Goal: Obtain resource: Download file/media

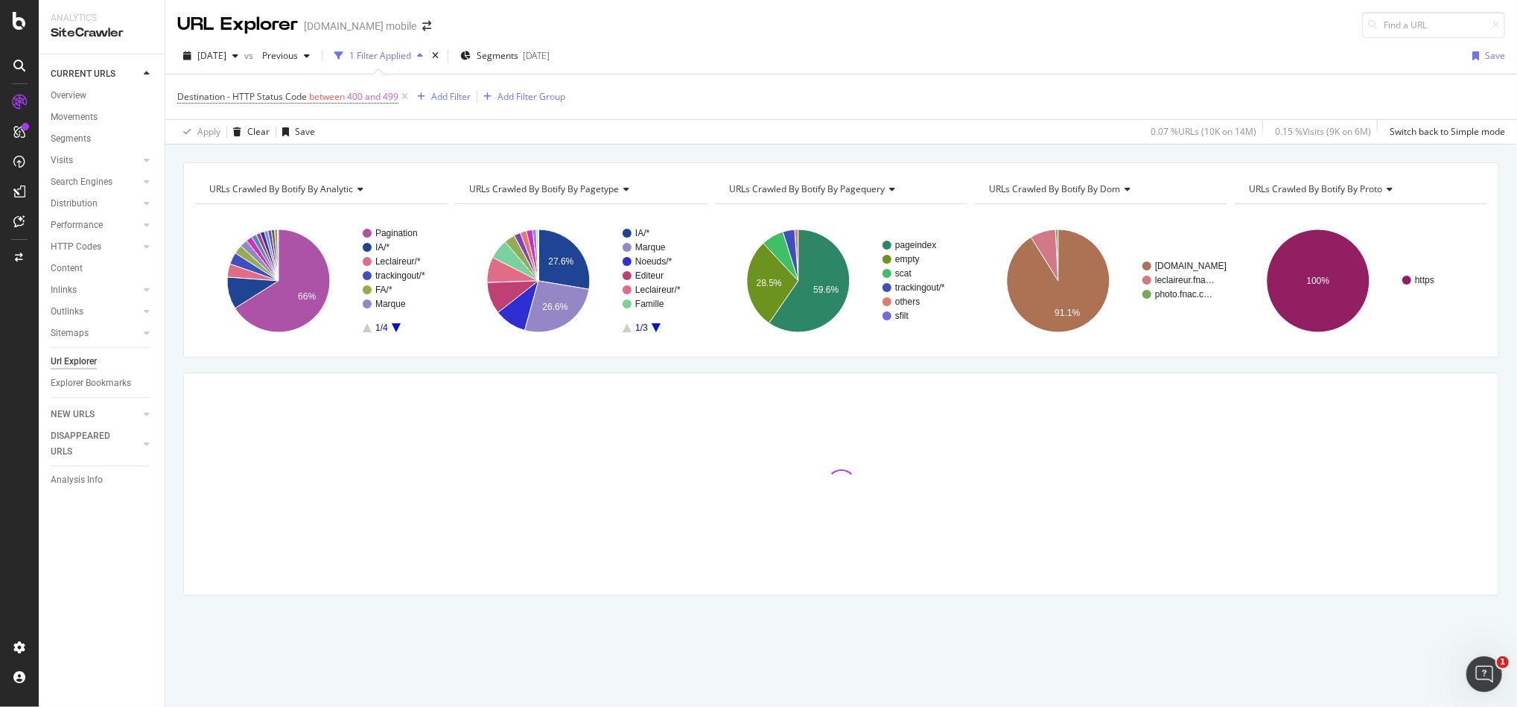
click at [1449, 521] on div at bounding box center [841, 484] width 1314 height 222
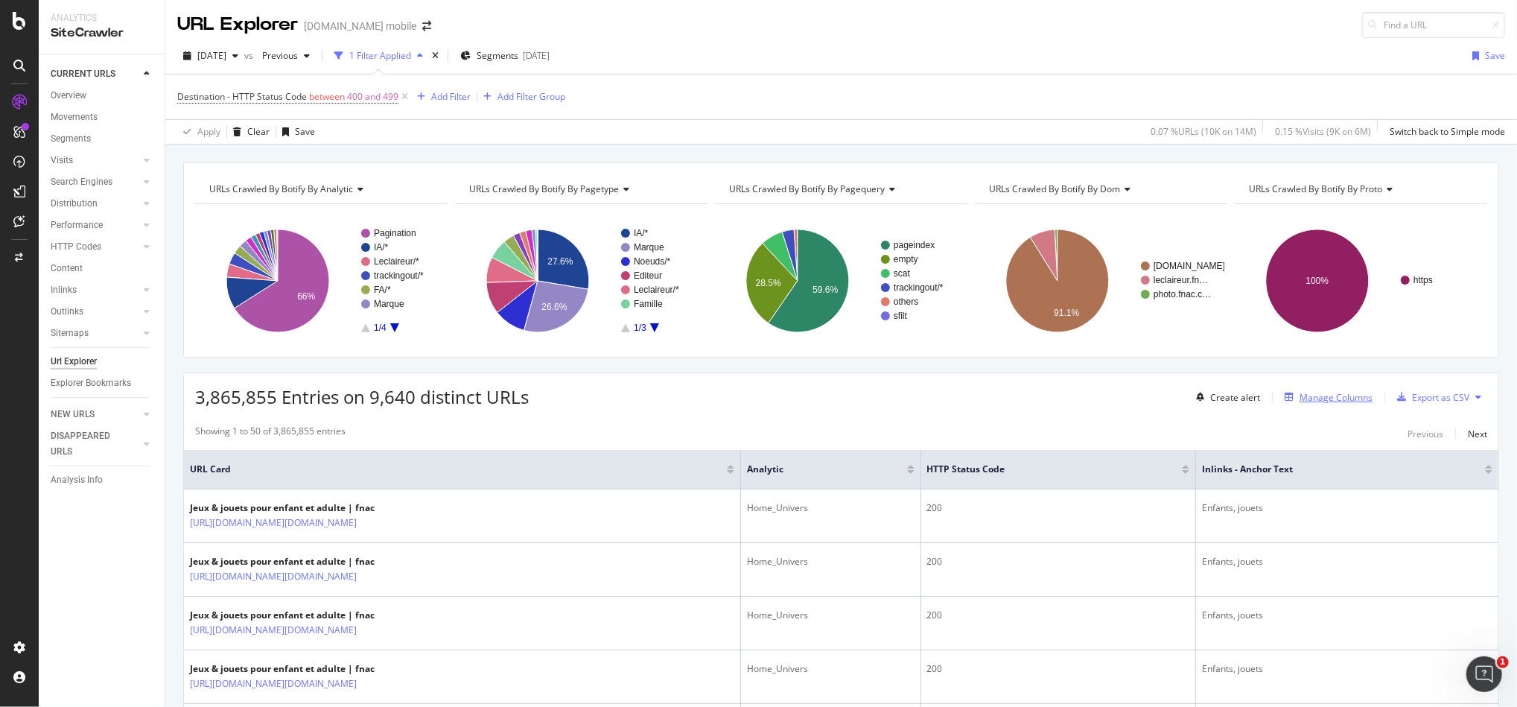
click at [1349, 399] on div "Manage Columns" at bounding box center [1336, 397] width 73 height 13
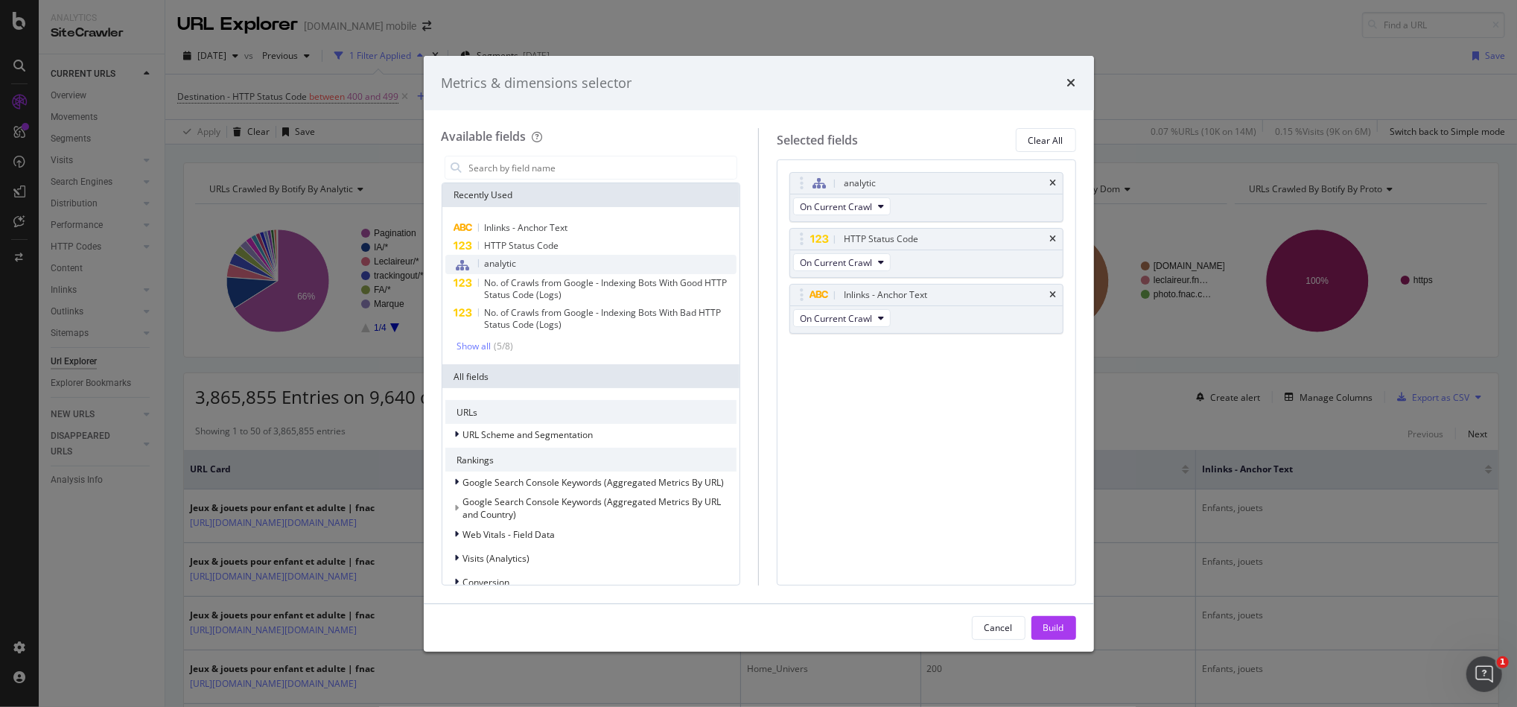
click at [539, 258] on div "analytic" at bounding box center [591, 264] width 292 height 19
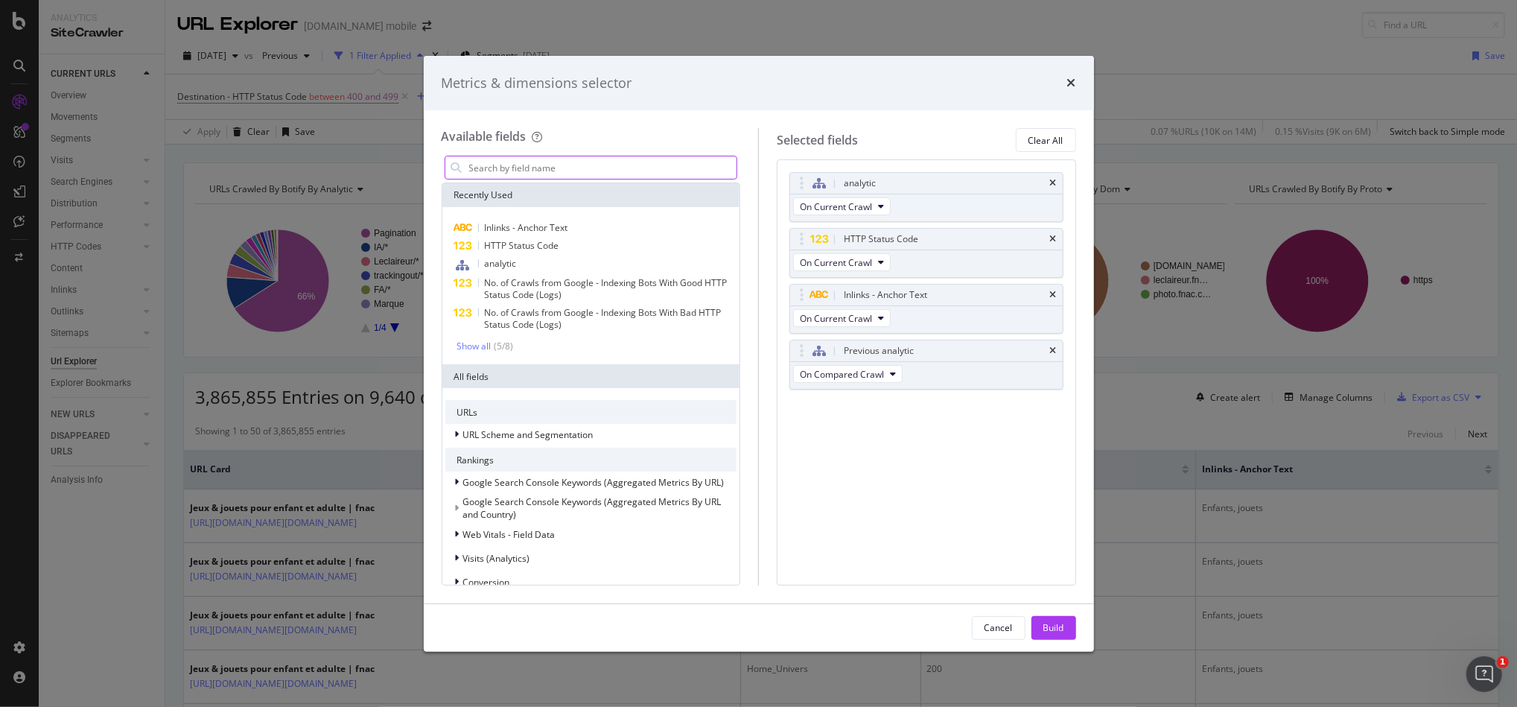
click at [535, 172] on input "modal" at bounding box center [603, 167] width 270 height 22
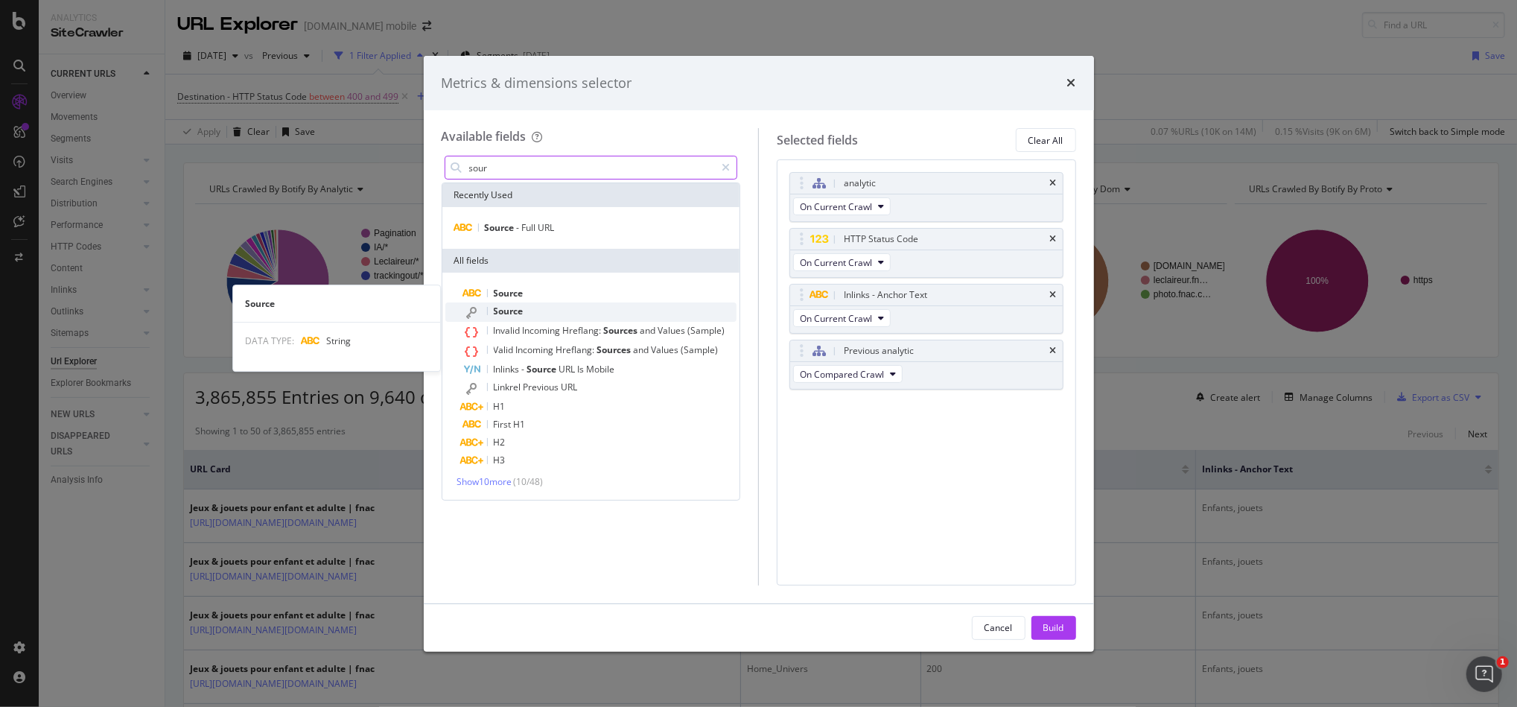
type input "sour"
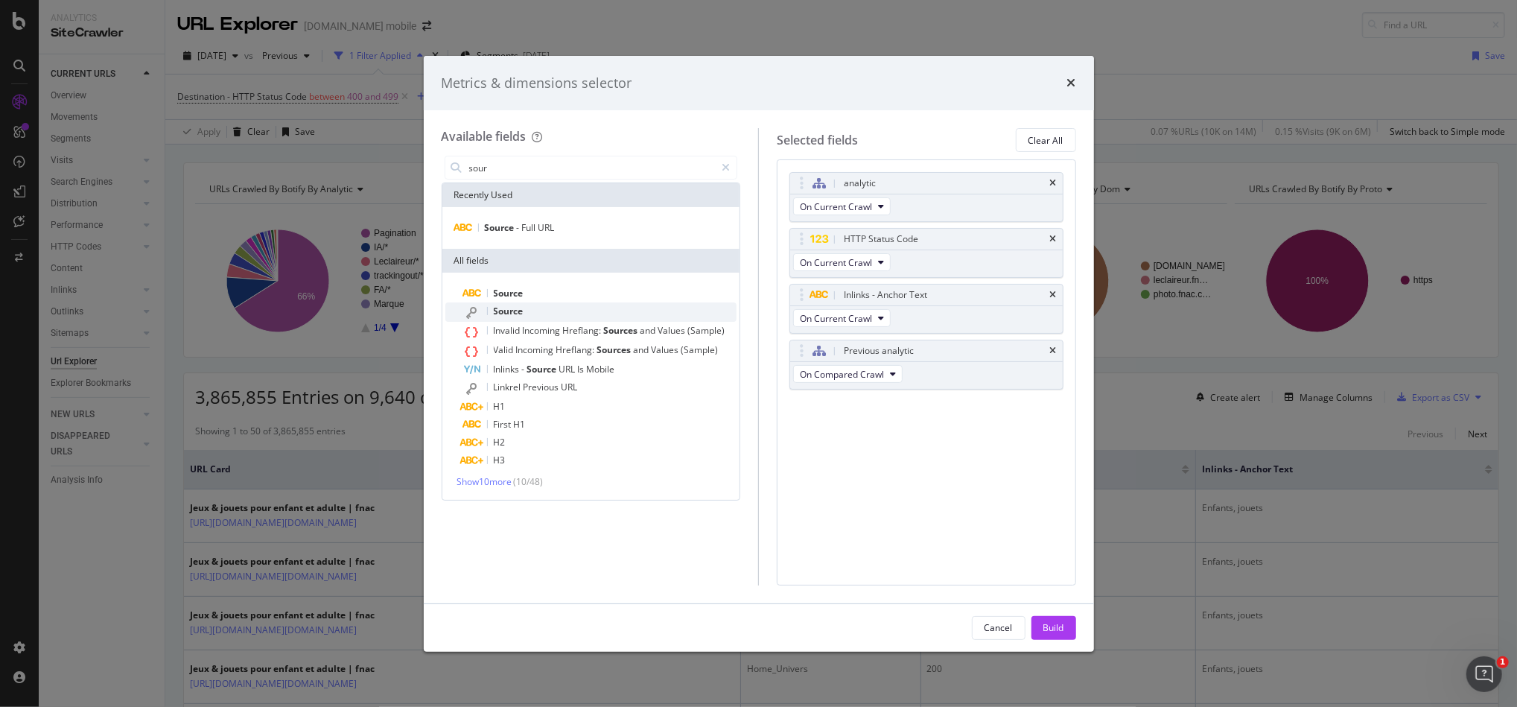
click at [549, 305] on div "Source" at bounding box center [600, 311] width 274 height 19
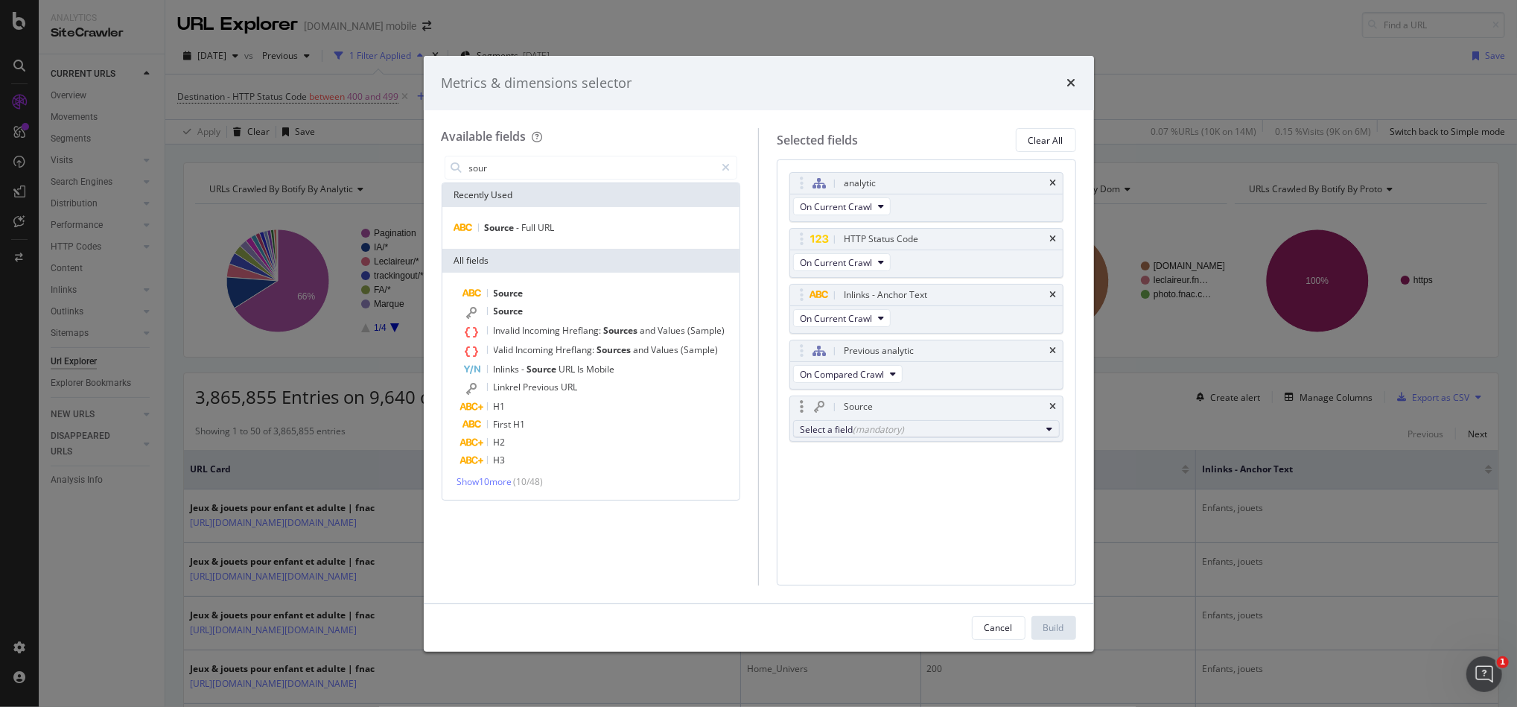
click at [859, 427] on div "(mandatory)" at bounding box center [878, 429] width 51 height 13
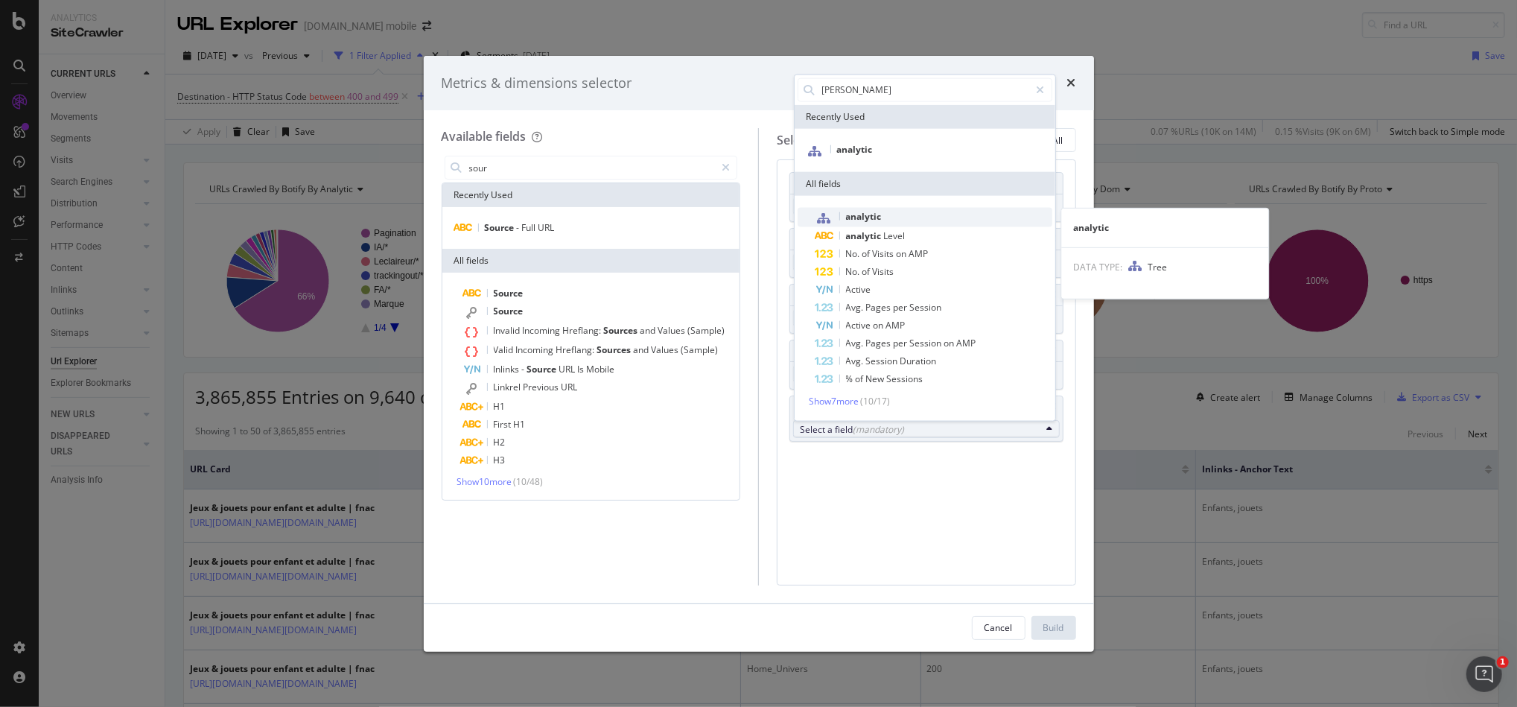
type input "ana"
click at [929, 216] on span "analytic" at bounding box center [933, 216] width 237 height 19
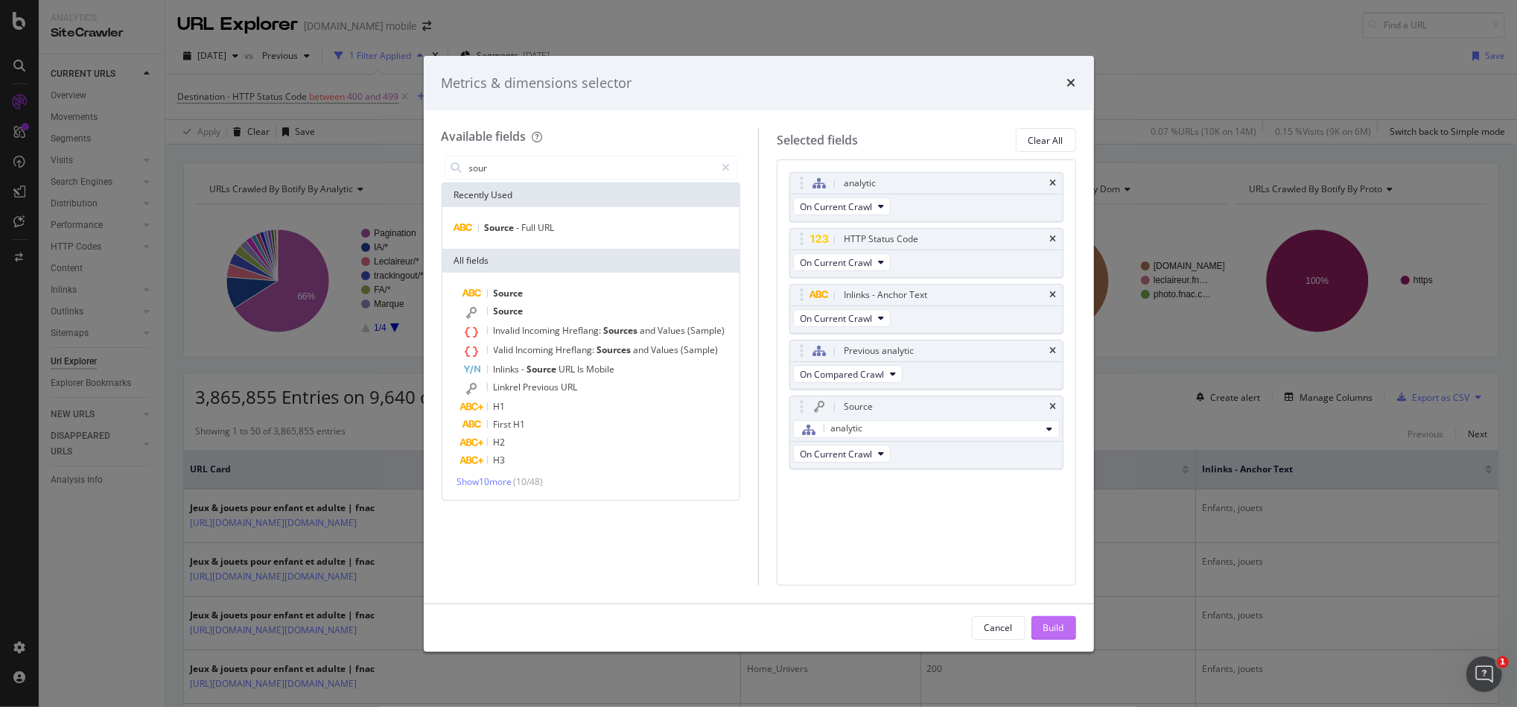
click at [1043, 624] on div "Build" at bounding box center [1053, 627] width 21 height 13
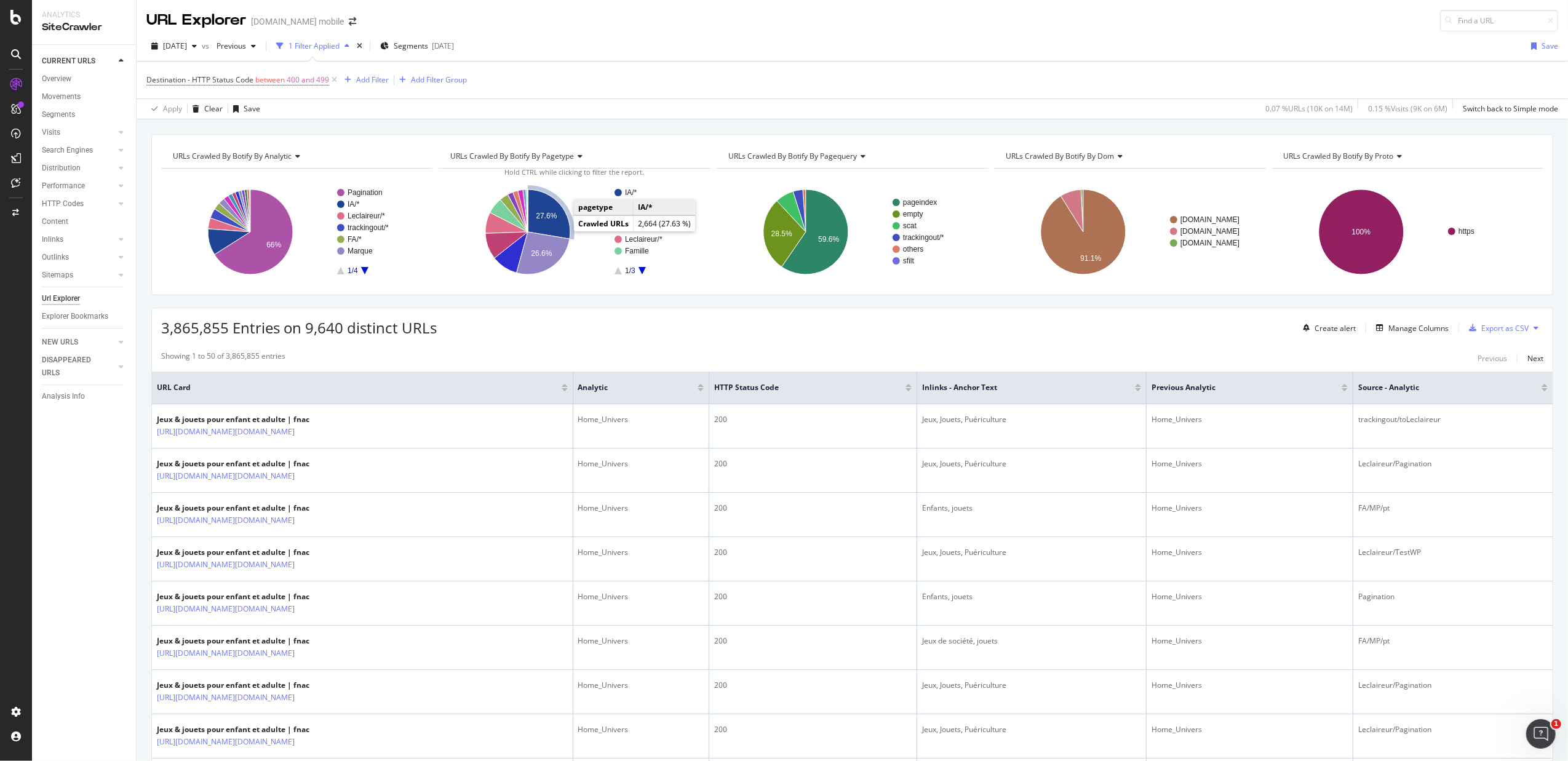
click at [560, 221] on icon "A chart." at bounding box center [549, 214] width 42 height 50
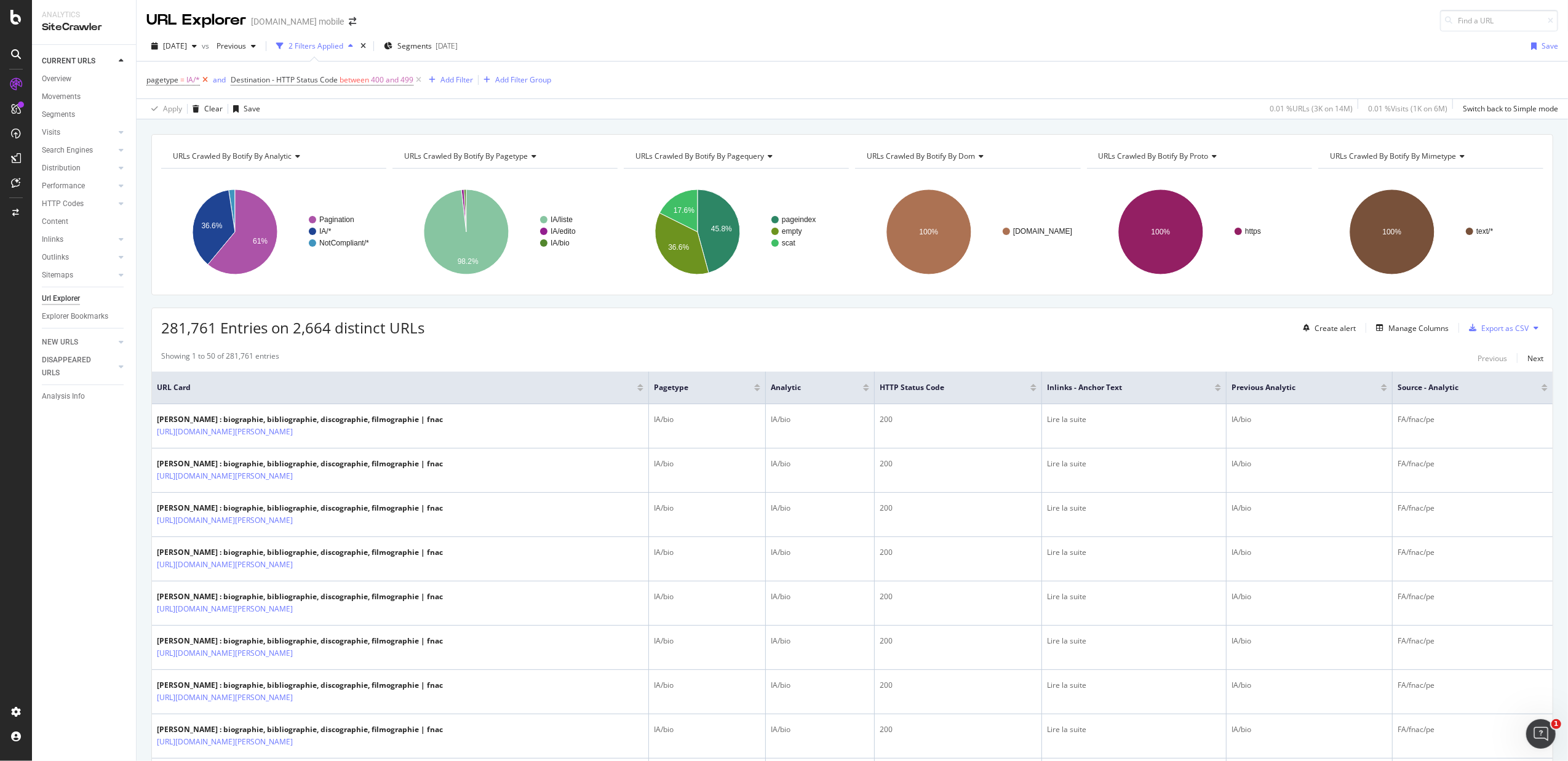
click at [202, 83] on icon at bounding box center [205, 79] width 11 height 12
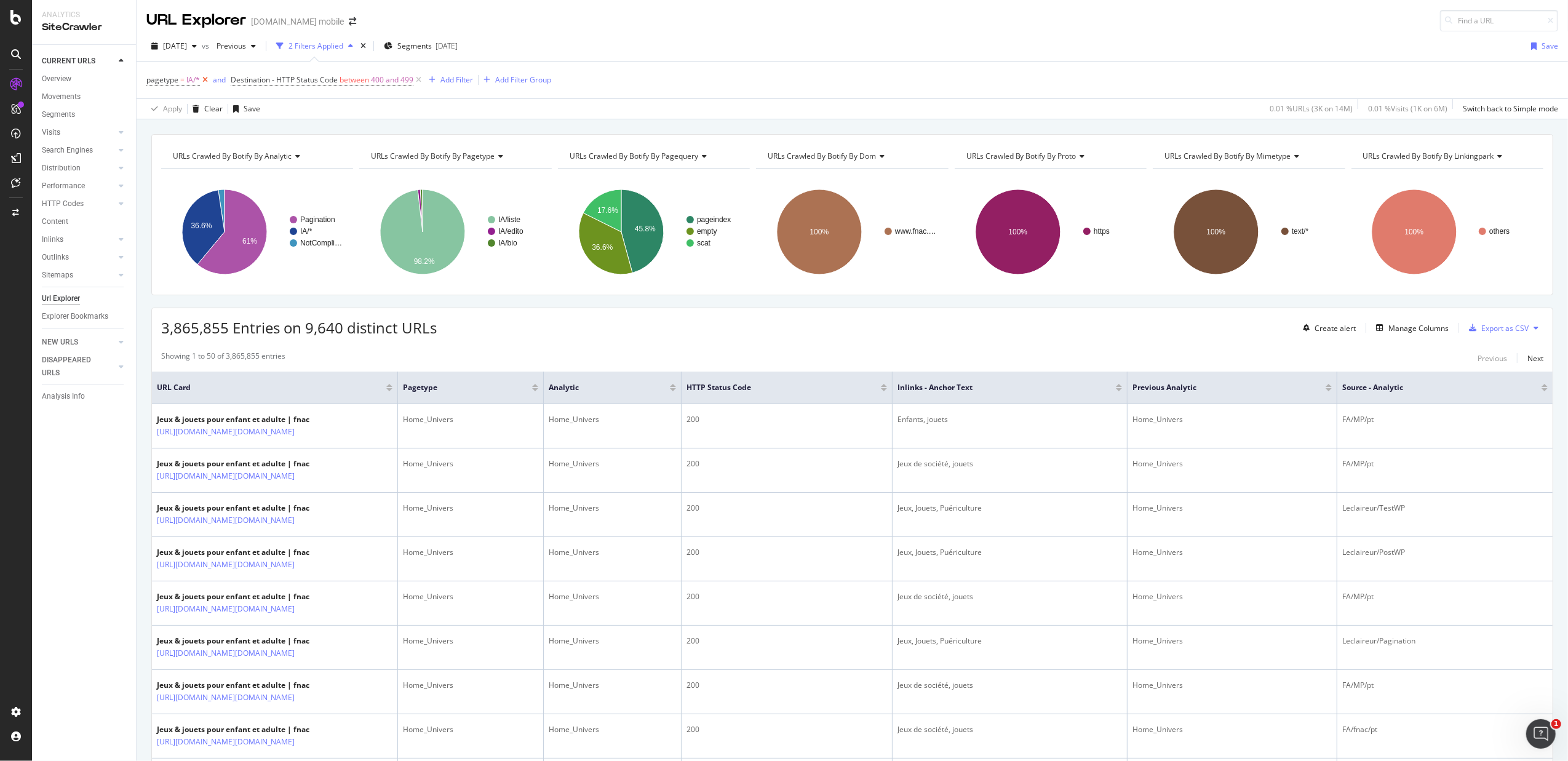
click at [202, 86] on icon at bounding box center [205, 79] width 11 height 12
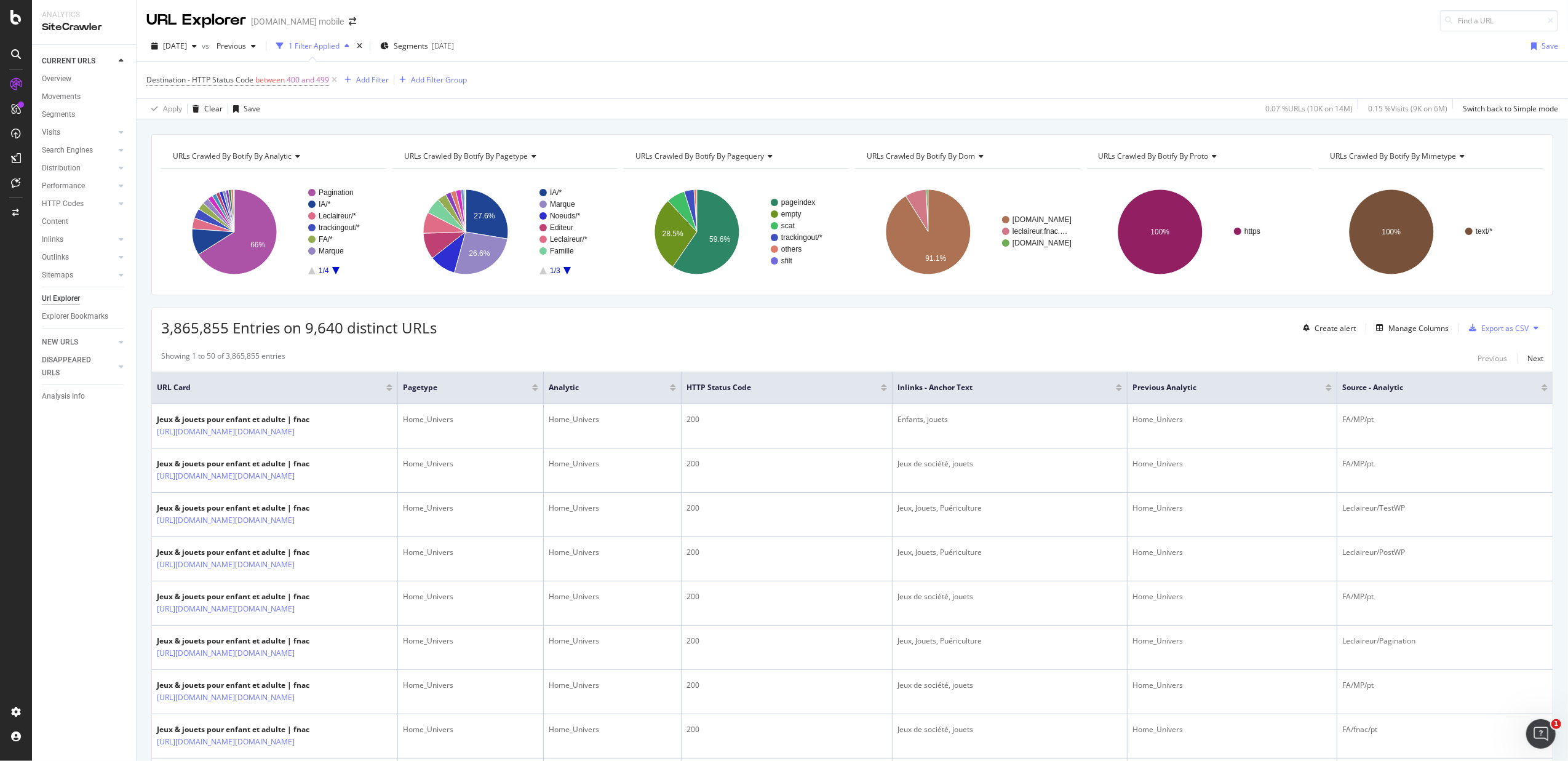
click at [373, 323] on span "3,865,855 Entries on 9,640 distinct URLs" at bounding box center [299, 327] width 276 height 21
click at [418, 339] on div "3,865,855 Entries on 9,640 distinct URLs" at bounding box center [299, 327] width 276 height 21
click at [414, 335] on span "3,865,855 Entries on 9,640 distinct URLs" at bounding box center [299, 327] width 276 height 21
click at [413, 333] on span "3,865,855 Entries on 9,640 distinct URLs" at bounding box center [299, 327] width 276 height 21
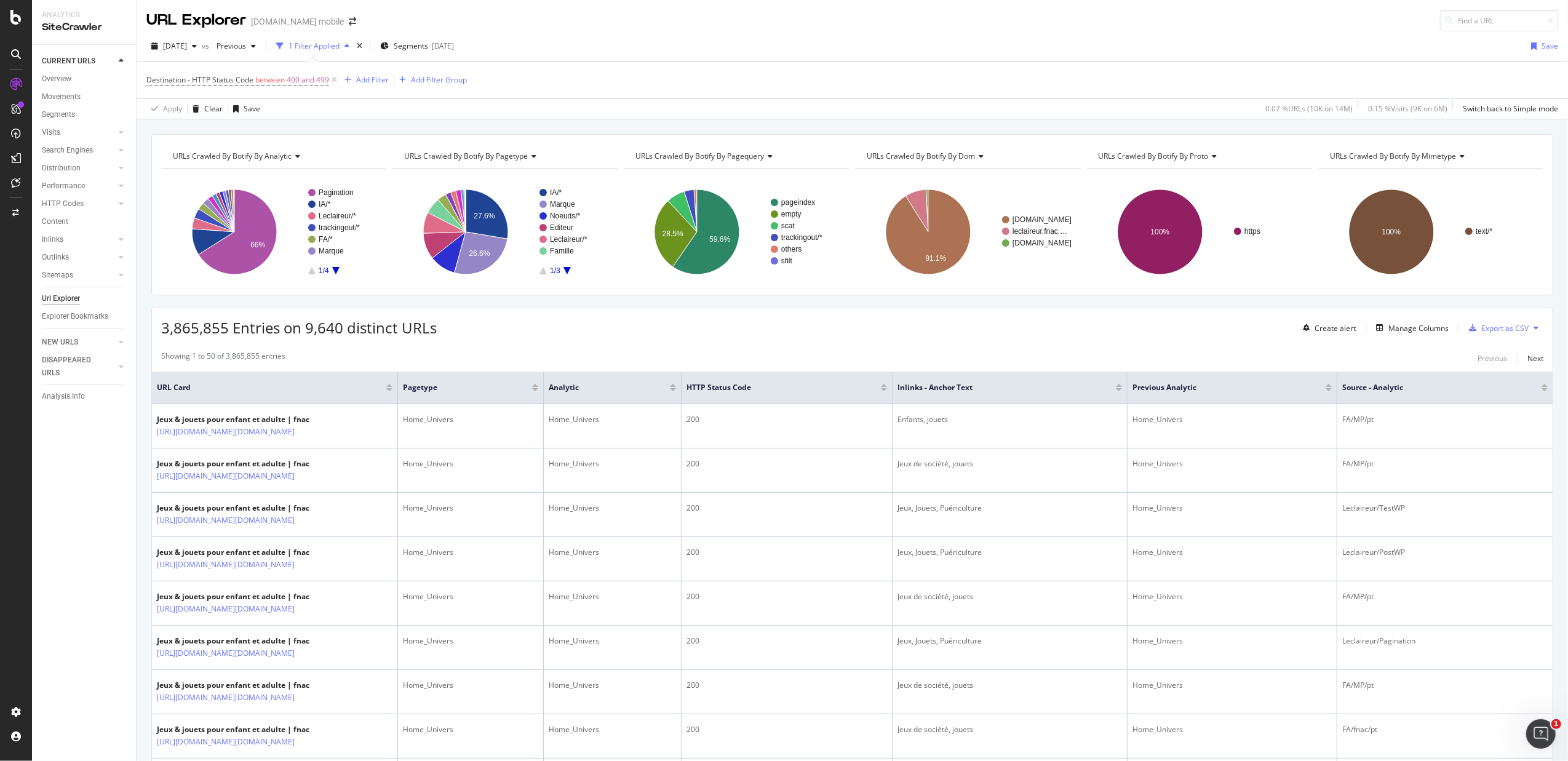
click at [715, 383] on th "HTTP Status Code" at bounding box center [786, 388] width 211 height 32
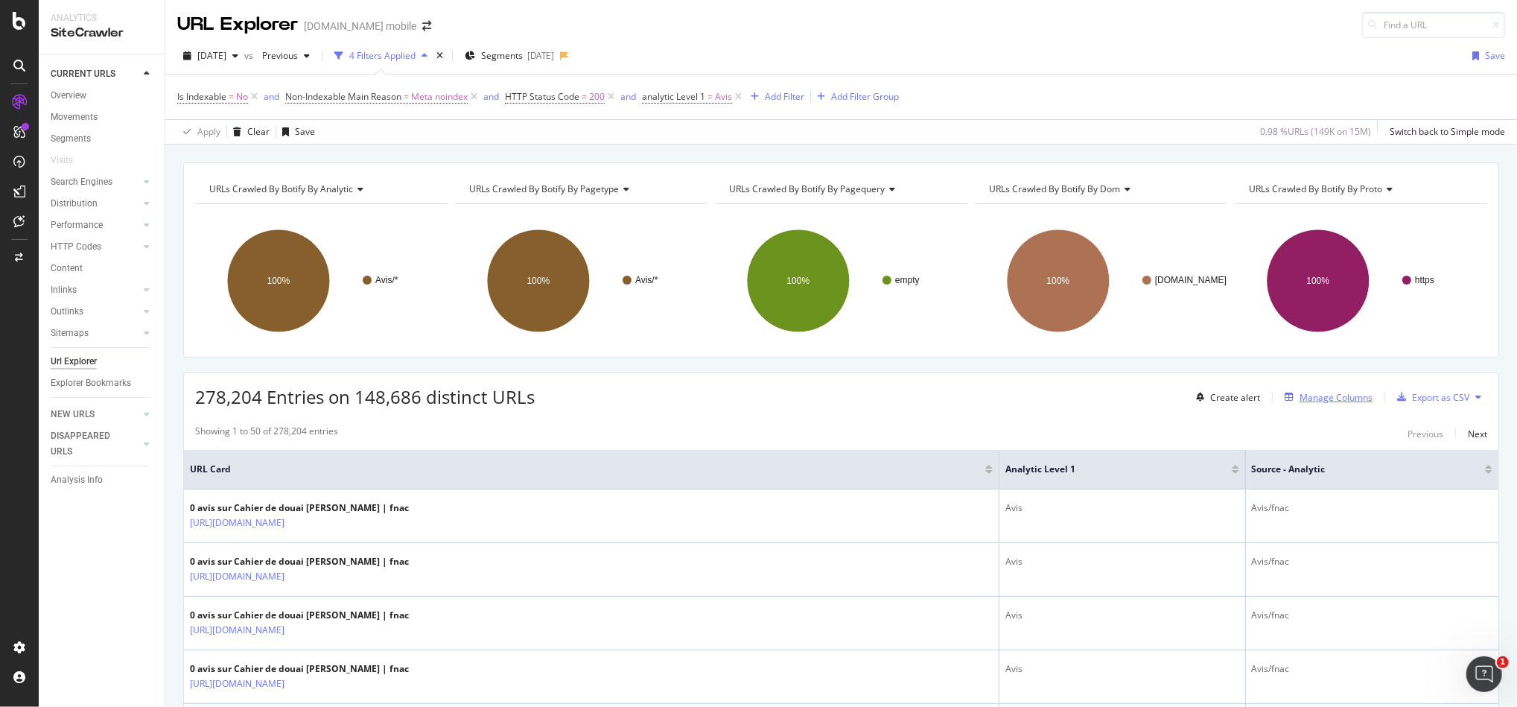
click at [1337, 398] on div "Manage Columns" at bounding box center [1336, 397] width 73 height 13
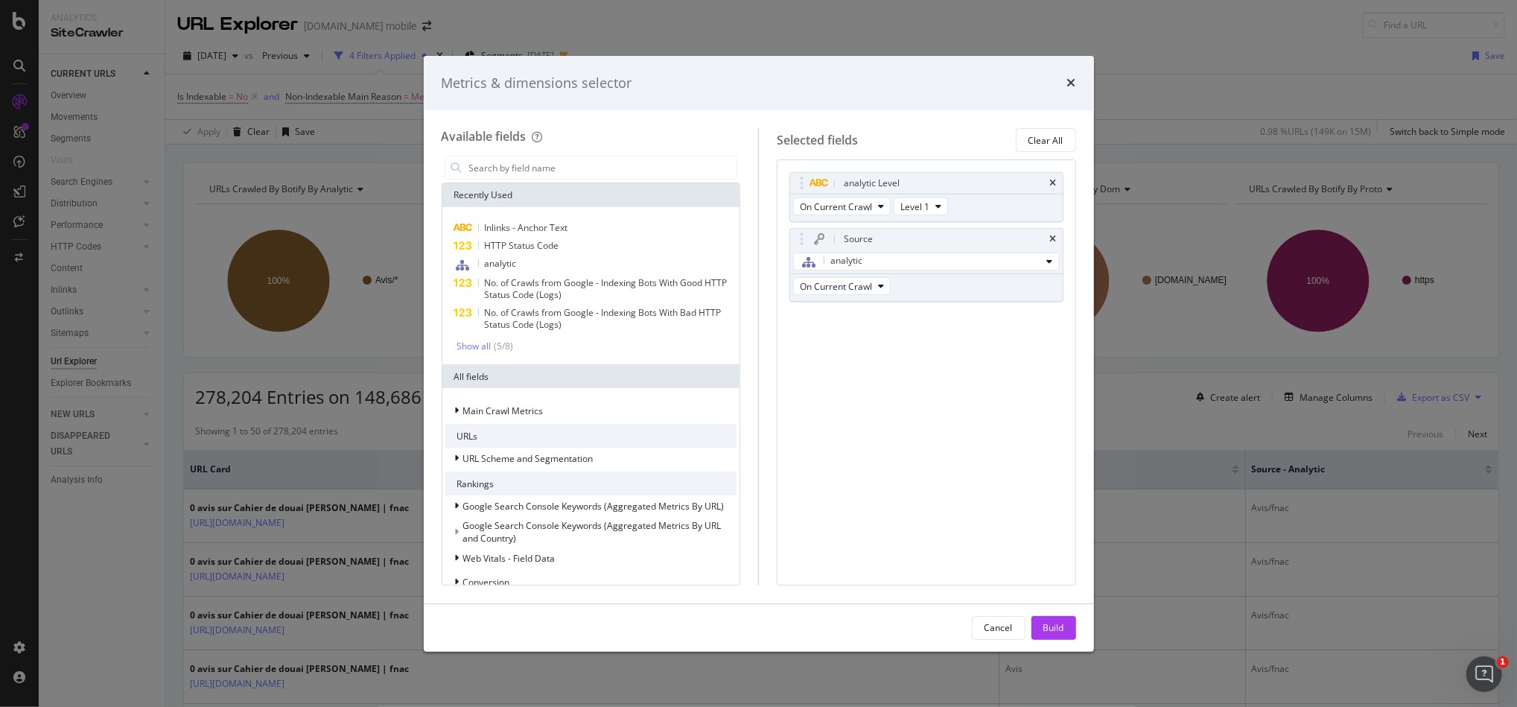
click at [1133, 391] on div "Metrics & dimensions selector Available fields Recently Used Inlinks - Anchor T…" at bounding box center [758, 353] width 1517 height 707
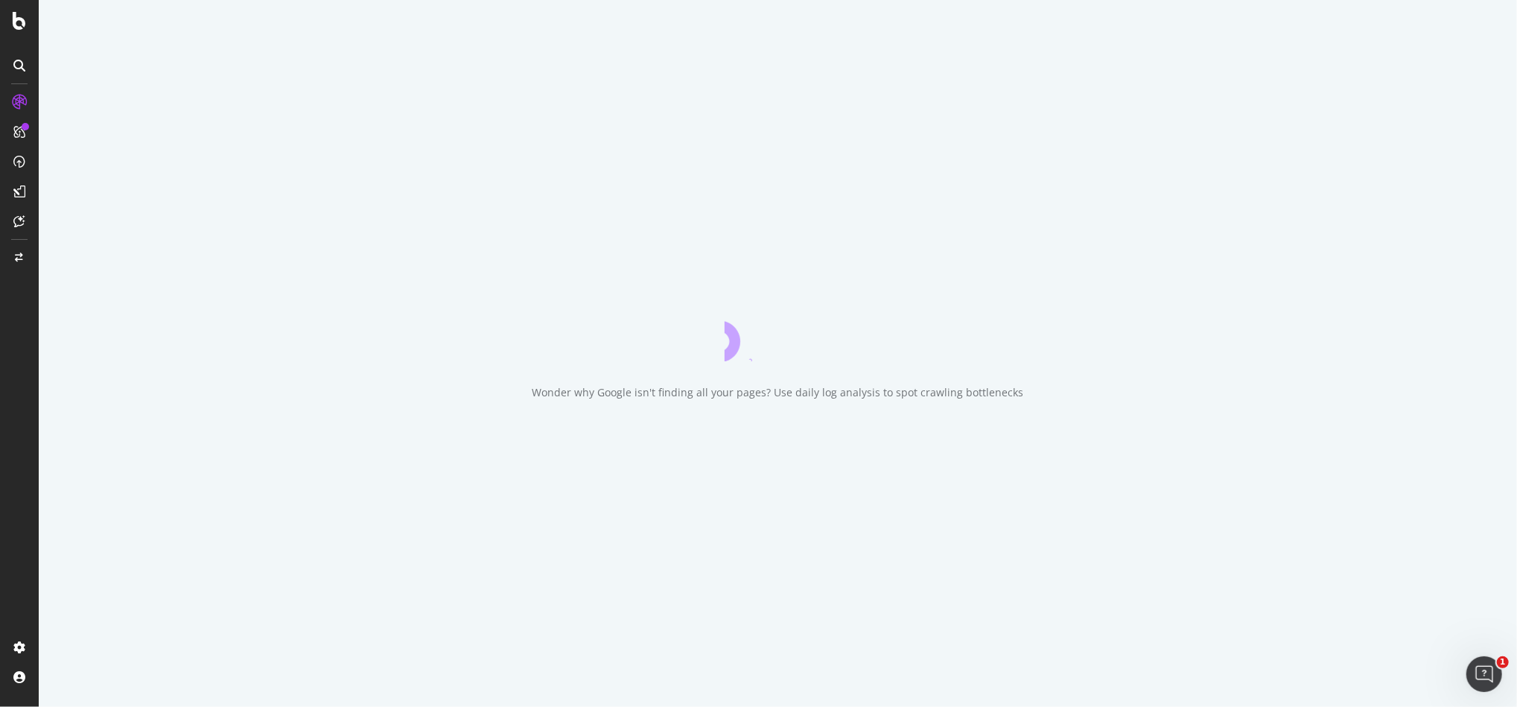
click at [1273, 366] on div "Wonder why Google isn't finding all your pages? Use daily log analysis to spot …" at bounding box center [778, 353] width 1478 height 707
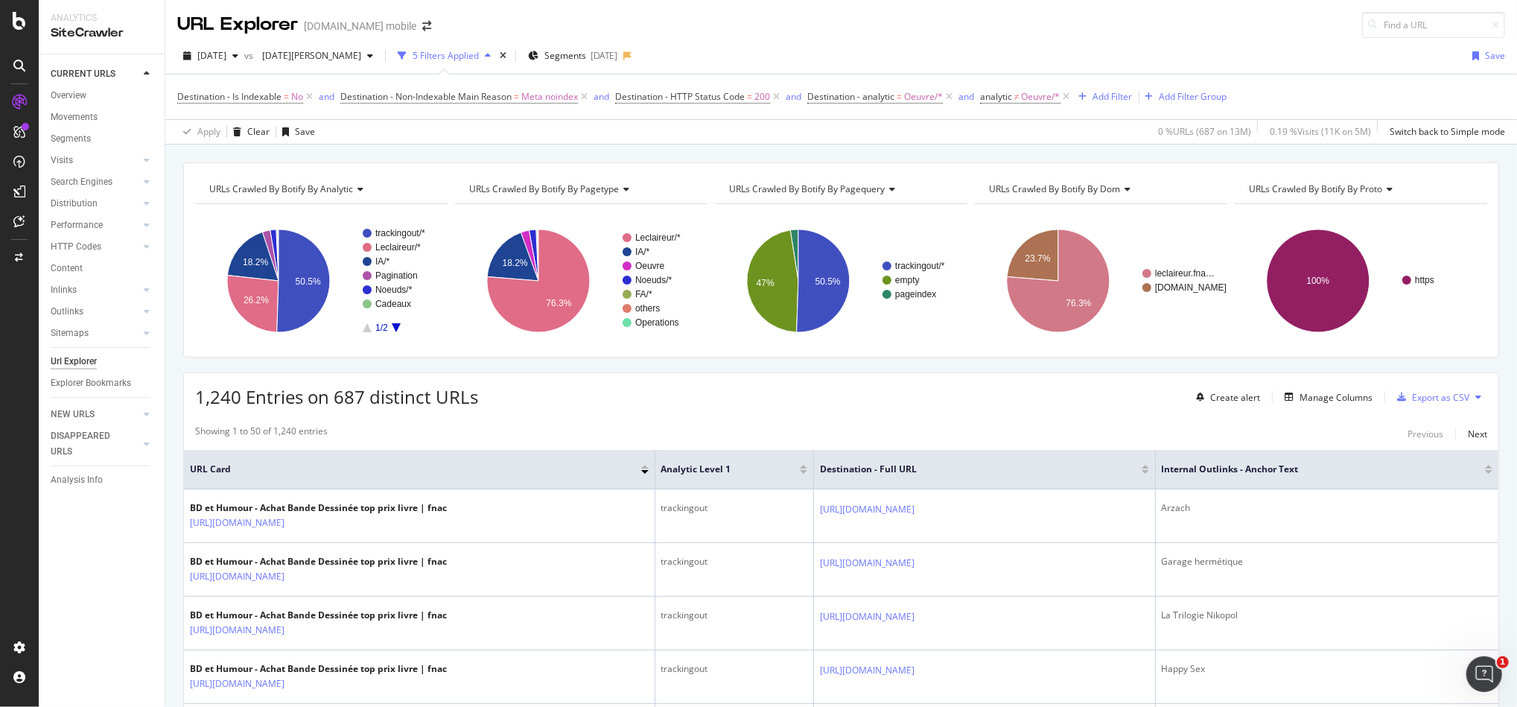
click at [557, 406] on div "1,240 Entries on 687 distinct URLs Create alert Manage Columns Export as CSV" at bounding box center [841, 391] width 1314 height 36
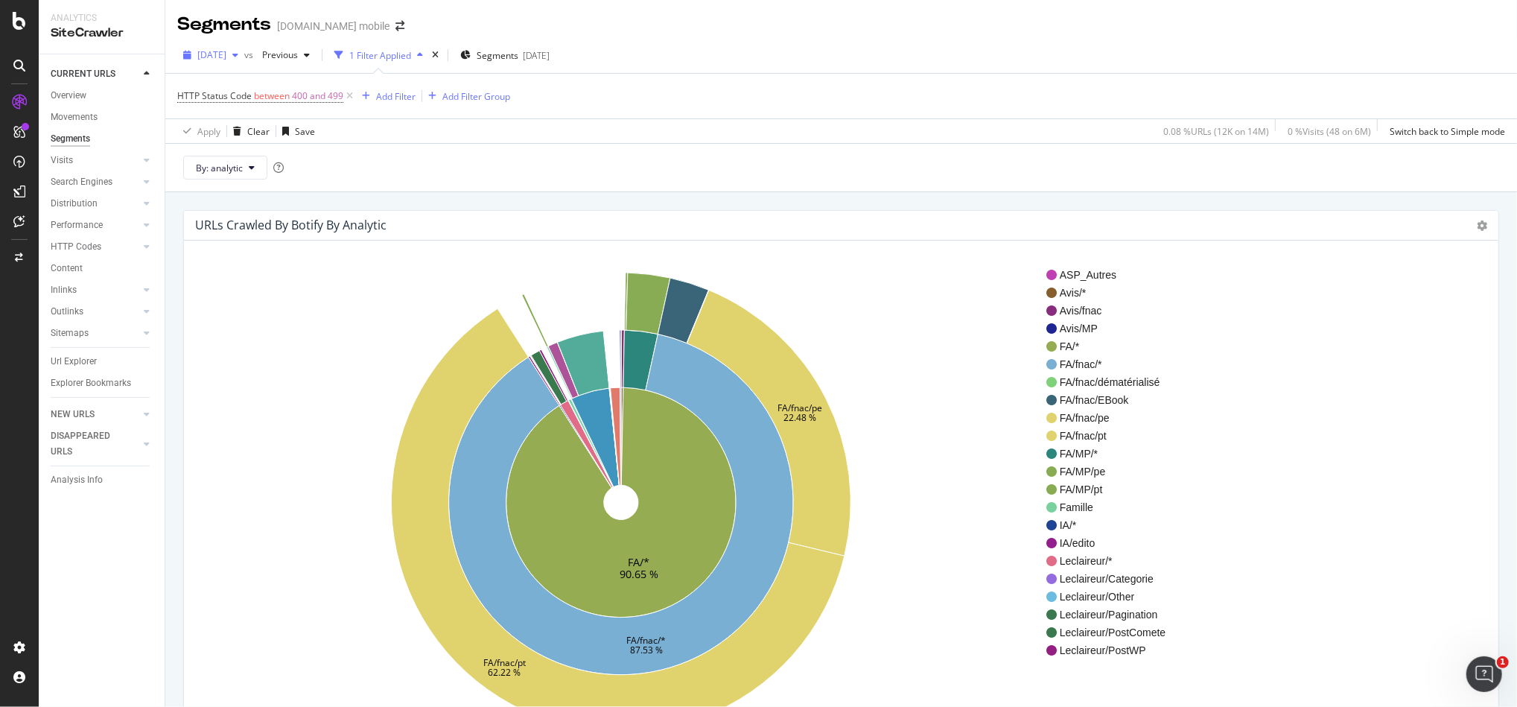
click at [223, 63] on div "[DATE]" at bounding box center [210, 55] width 67 height 22
click at [244, 137] on div "2025 Aug. 1st" at bounding box center [236, 136] width 74 height 13
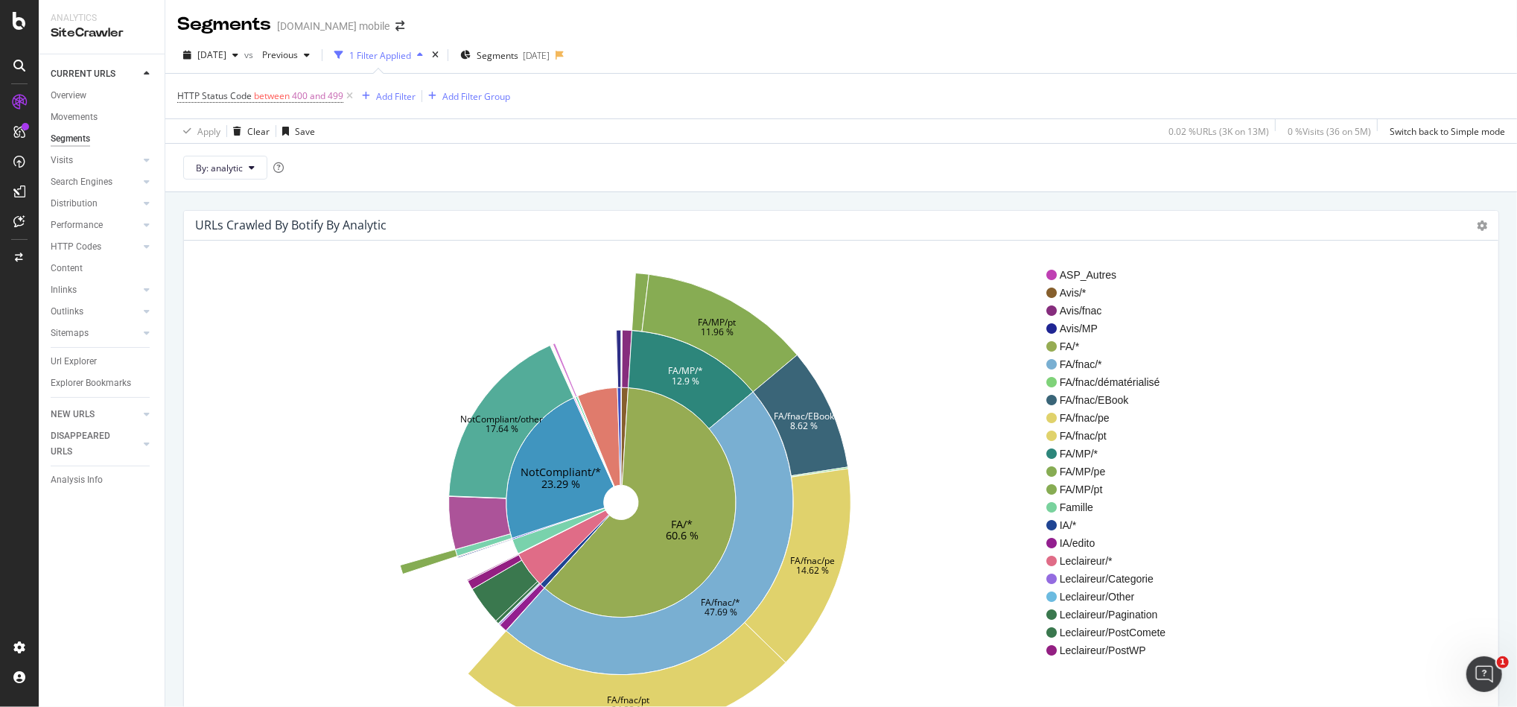
scroll to position [93, 0]
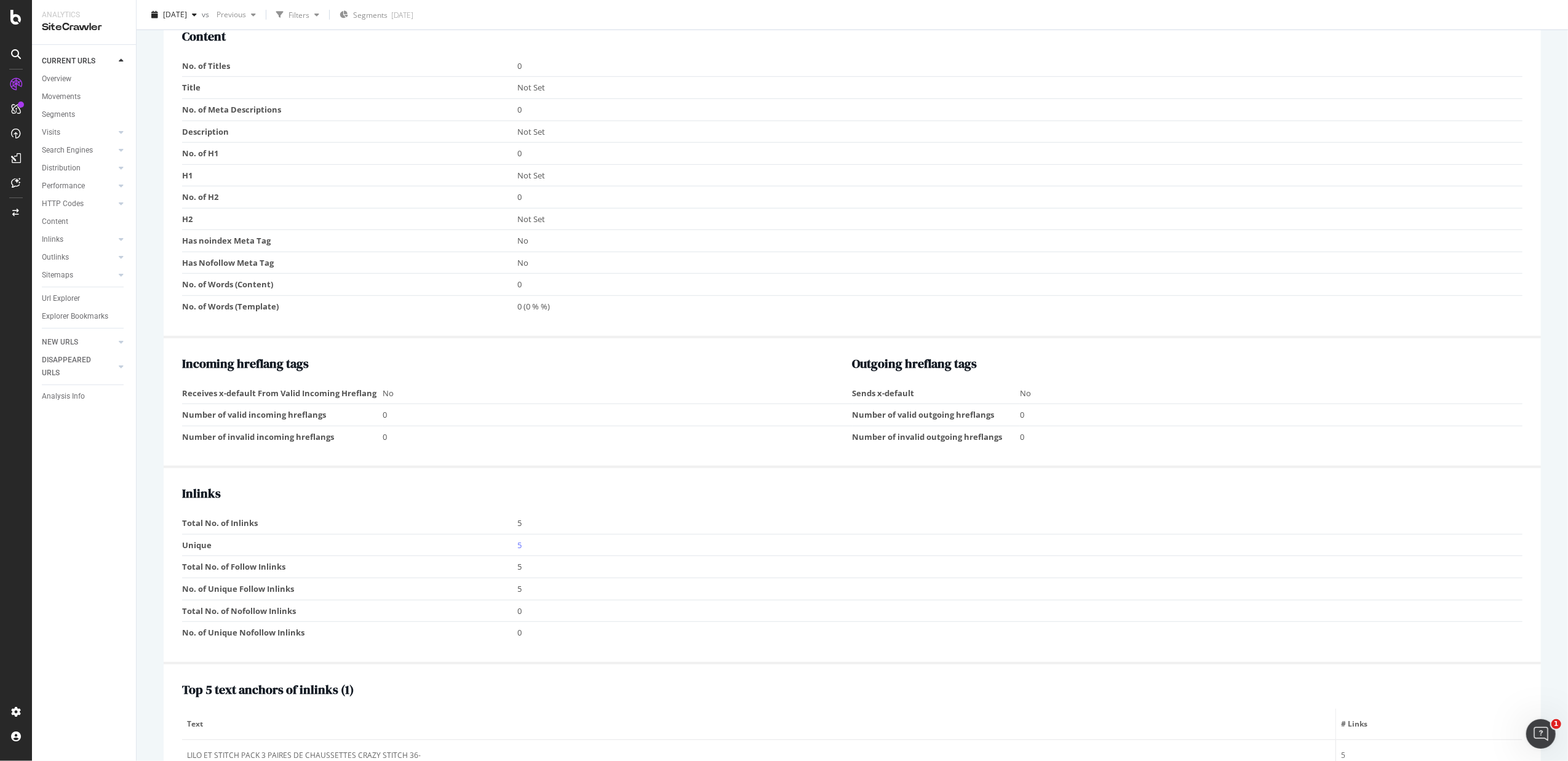
scroll to position [747, 0]
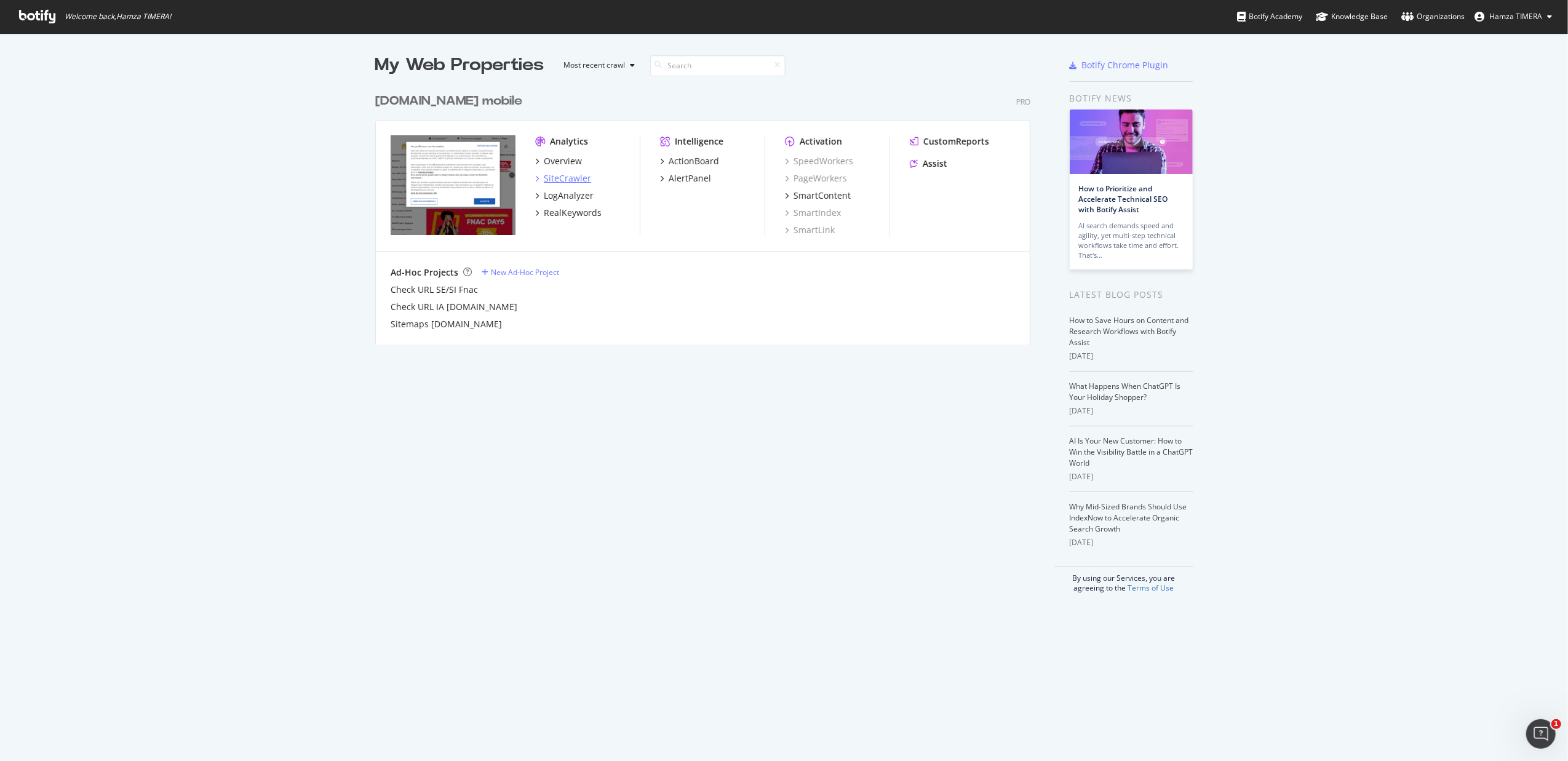
click at [558, 175] on div "SiteCrawler" at bounding box center [567, 178] width 47 height 12
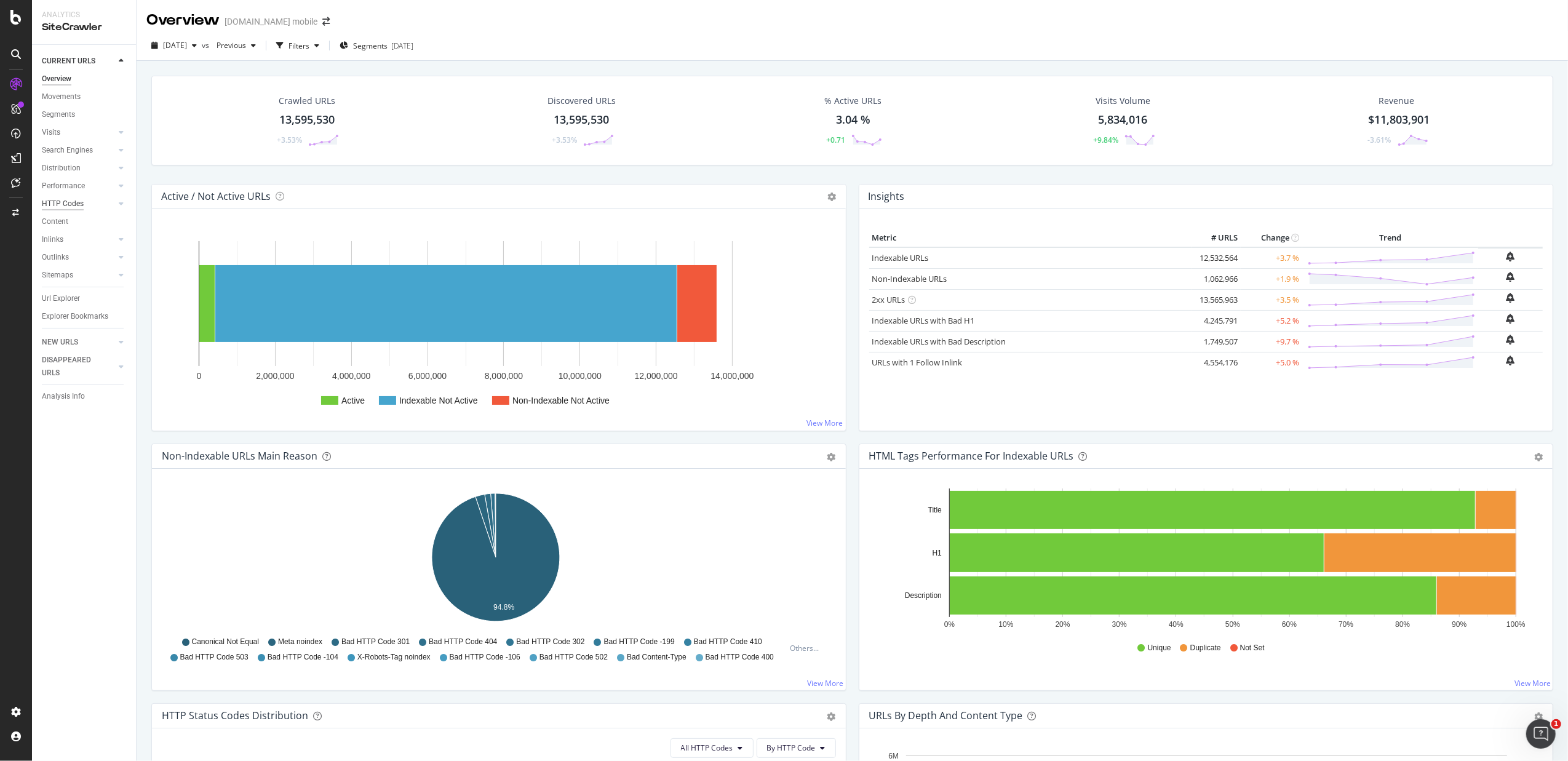
click at [78, 204] on div "HTTP Codes" at bounding box center [63, 204] width 42 height 13
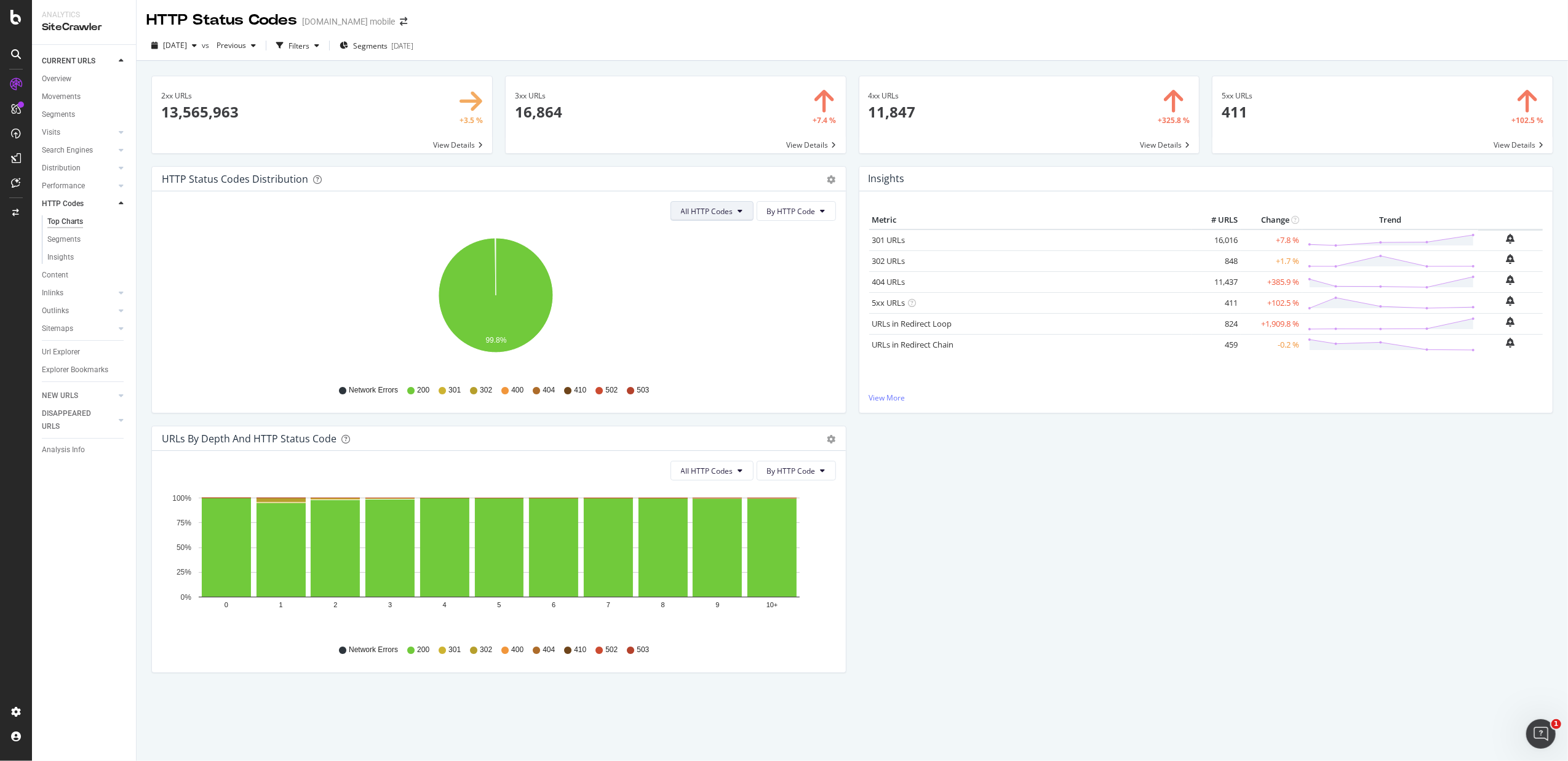
click at [700, 207] on span "All HTTP Codes" at bounding box center [706, 211] width 52 height 11
click at [699, 325] on span "4xx family" at bounding box center [706, 326] width 62 height 11
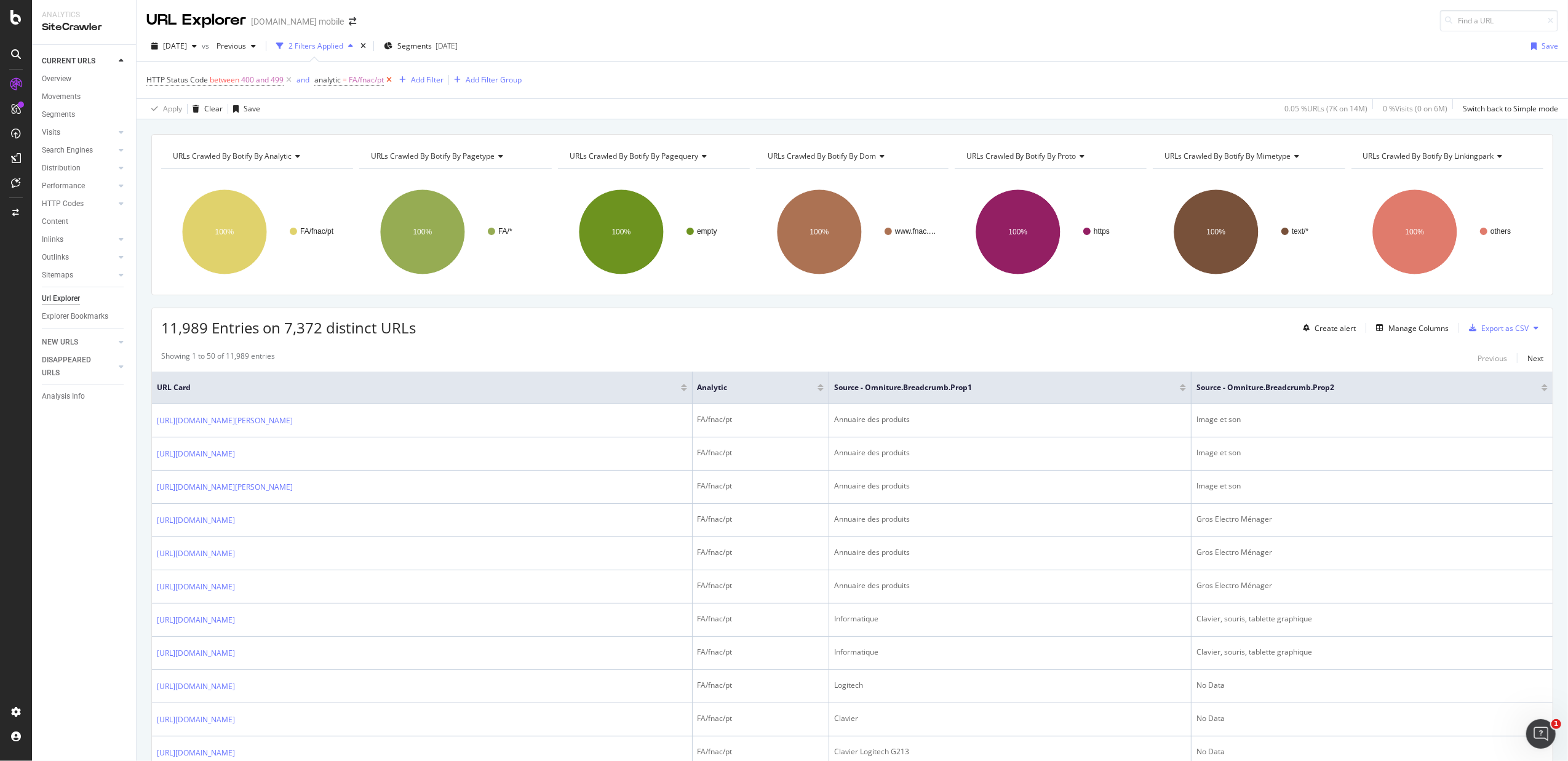
click at [392, 83] on icon at bounding box center [389, 79] width 11 height 12
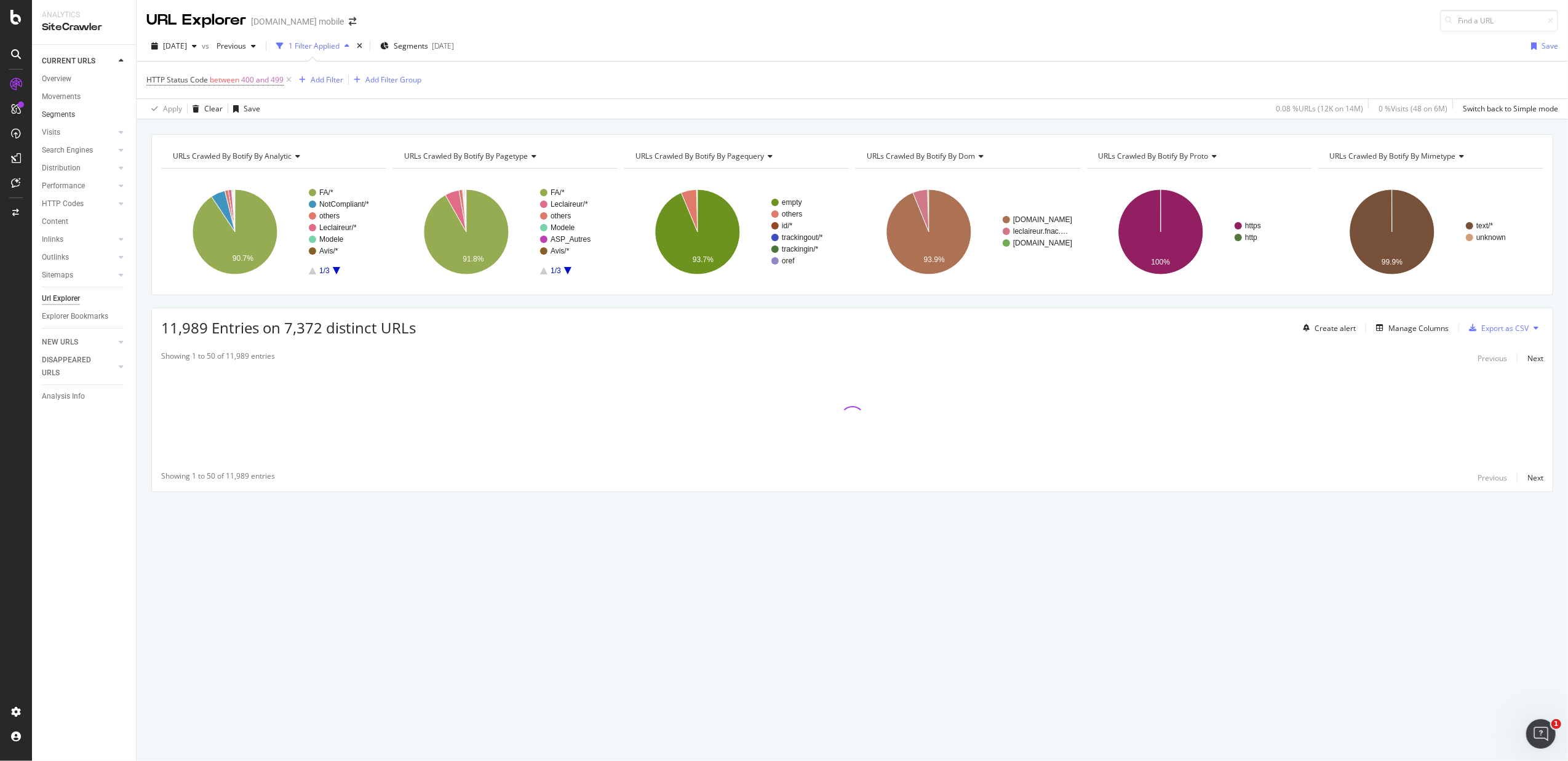
click at [76, 117] on link "Segments" at bounding box center [85, 115] width 86 height 13
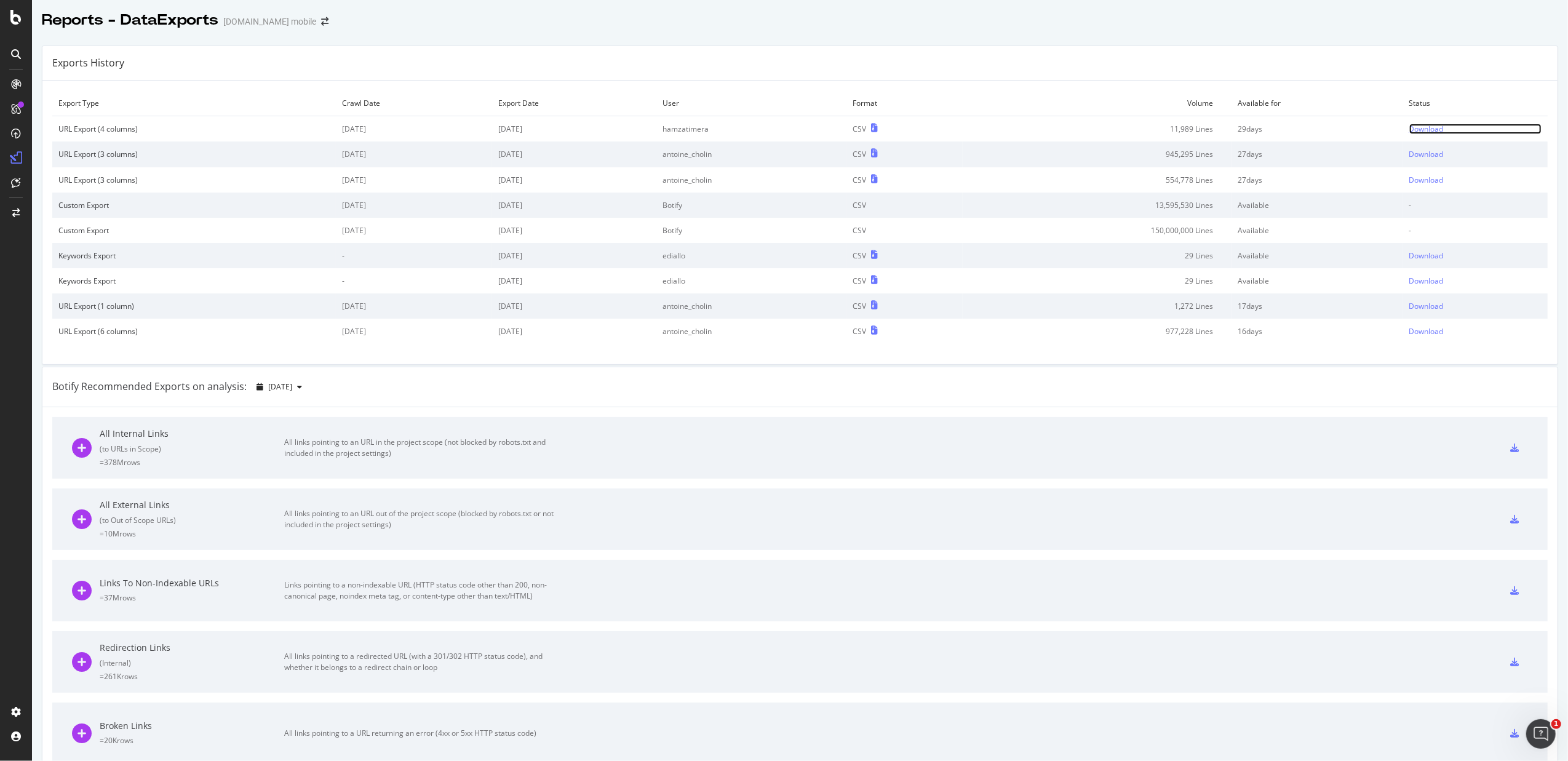
click at [1409, 131] on div "Download" at bounding box center [1427, 129] width 35 height 11
